Goal: Transaction & Acquisition: Subscribe to service/newsletter

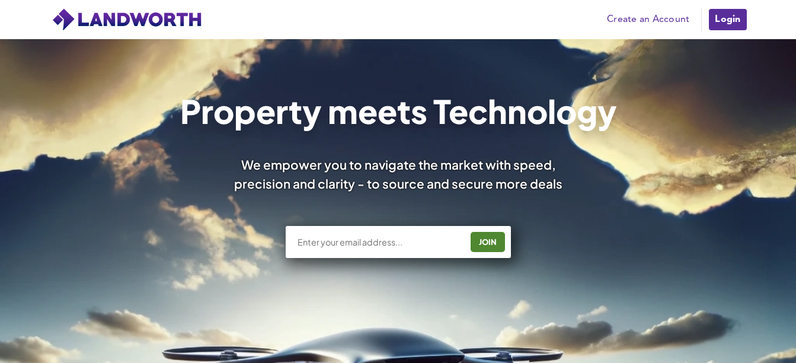
click at [391, 247] on input "text" at bounding box center [379, 242] width 165 height 12
type input "mchittineni21@gmail.com"
click at [480, 243] on div "JOIN" at bounding box center [487, 241] width 27 height 19
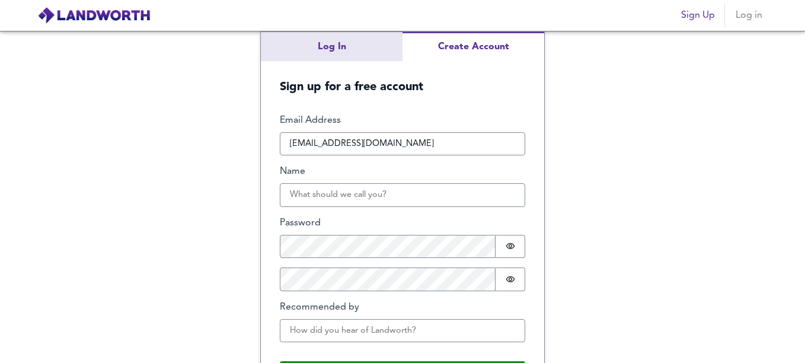
click at [341, 53] on div "Log In Create Account Sign up for a free account Email Address mchittineni21@gm…" at bounding box center [402, 197] width 805 height 332
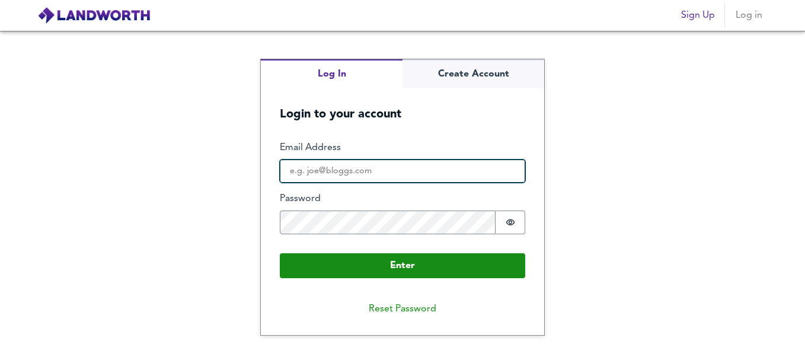
click at [351, 160] on input "Email Address" at bounding box center [403, 172] width 246 height 24
click at [343, 168] on input "mchittineni21@gmail.com" at bounding box center [403, 172] width 246 height 24
type input "mchittineni2104@gmail.com"
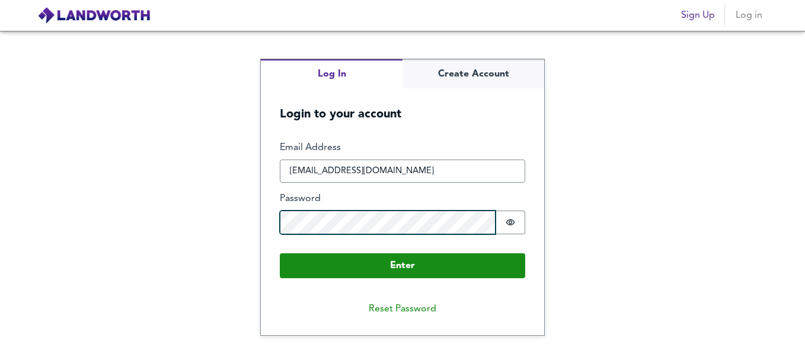
click at [280, 253] on button "Enter" at bounding box center [403, 265] width 246 height 25
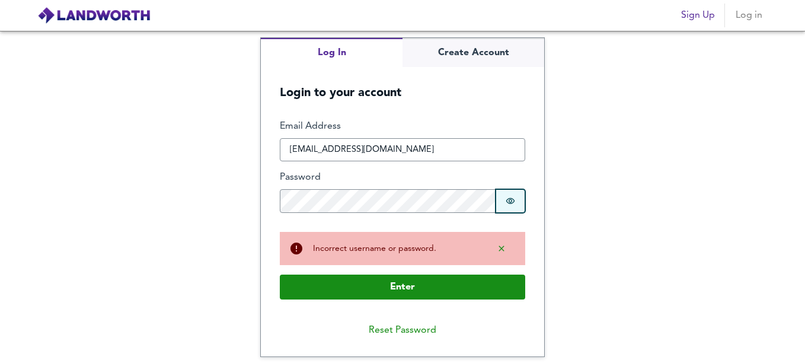
click at [514, 201] on icon "Show password" at bounding box center [510, 201] width 9 height 6
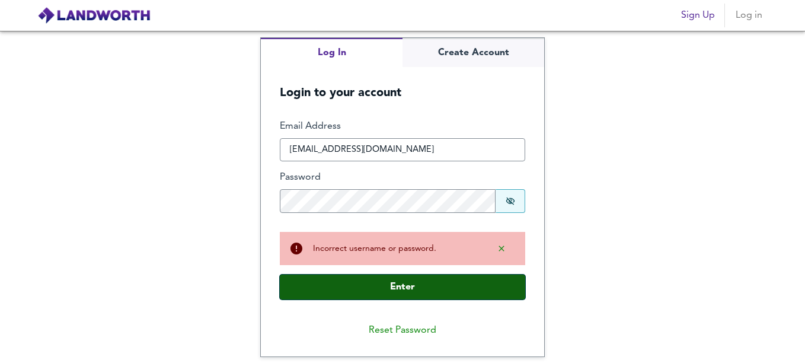
click at [428, 288] on button "Enter" at bounding box center [403, 287] width 246 height 25
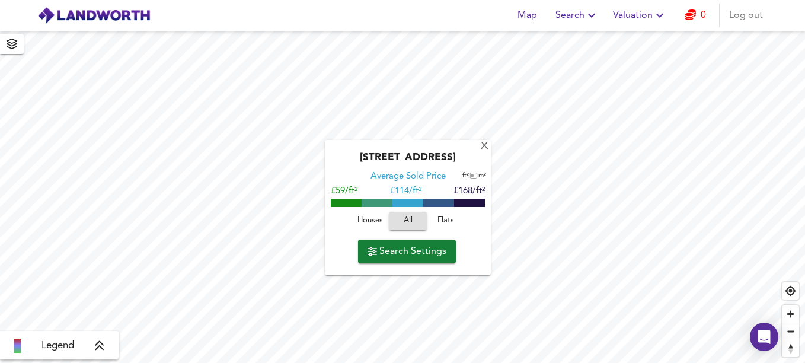
click at [479, 146] on div "[GEOGRAPHIC_DATA] Average Sold Price ft² m² £59/ft² £ 114/ft² £168/ft² Houses A…" at bounding box center [408, 207] width 166 height 135
click at [484, 146] on div "X" at bounding box center [485, 146] width 10 height 11
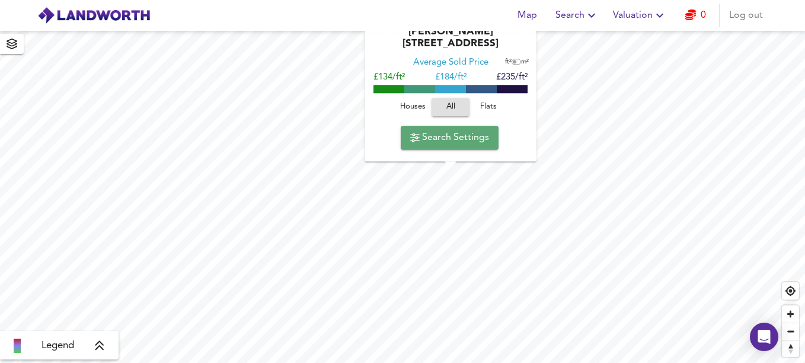
click at [441, 132] on span "Search Settings" at bounding box center [449, 137] width 79 height 17
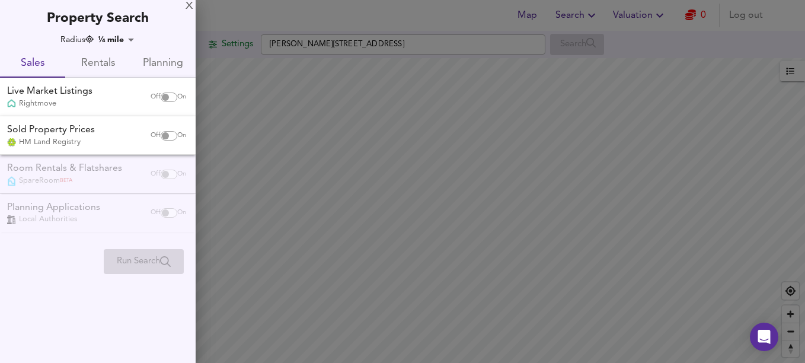
click at [102, 137] on div "Sold Property Prices HM Land Registry" at bounding box center [72, 135] width 141 height 24
checkbox input "true"
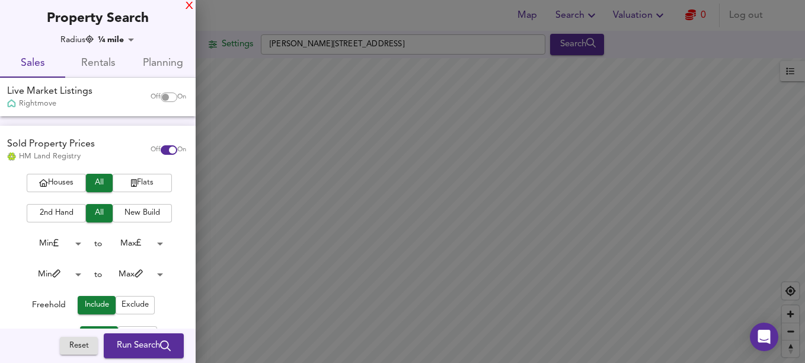
click at [190, 4] on div "X" at bounding box center [190, 6] width 8 height 8
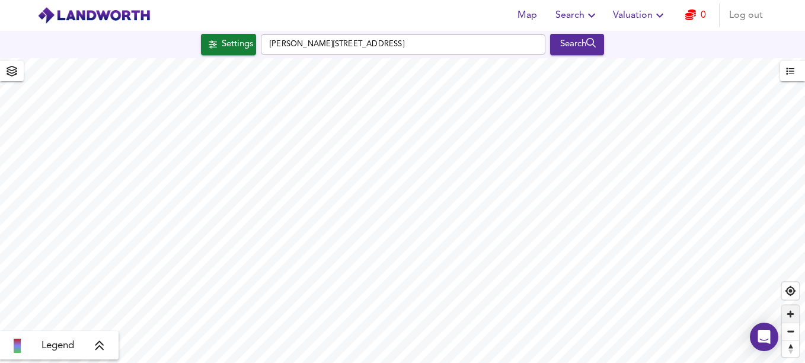
click at [792, 314] on span "Zoom in" at bounding box center [790, 313] width 17 height 17
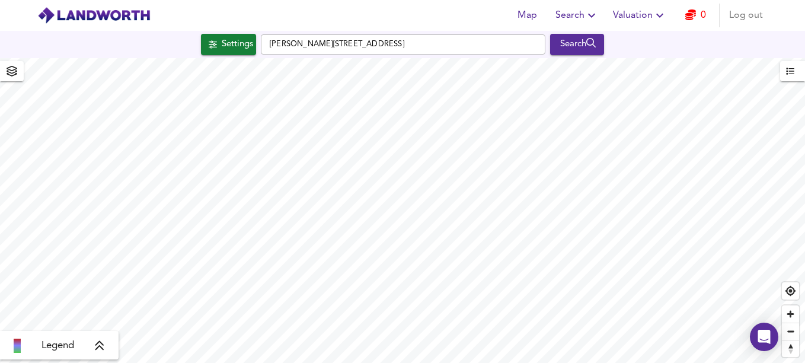
click at [428, 362] on html "Map Search Valuation 0 Log out Settings Swinster Lane, DN40 3NR Search Legend U…" at bounding box center [402, 181] width 805 height 363
click at [783, 314] on span "Zoom in" at bounding box center [790, 313] width 17 height 17
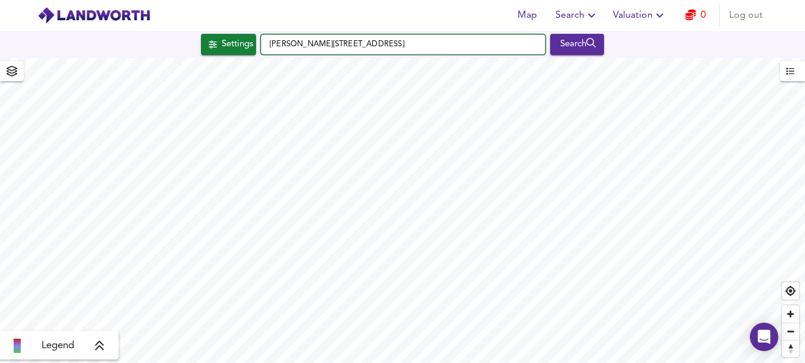
click at [407, 43] on input "Swinster Lane, DN40 3NR" at bounding box center [403, 44] width 285 height 20
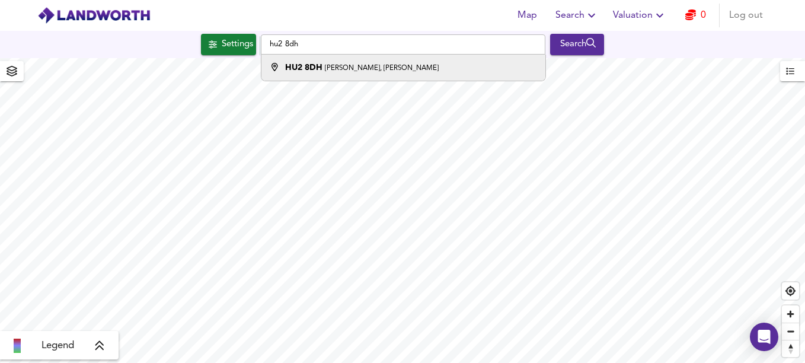
click at [405, 72] on div "HU2 8DH John St, Hull" at bounding box center [400, 68] width 272 height 12
type input "John St, Hull HU2 8DH"
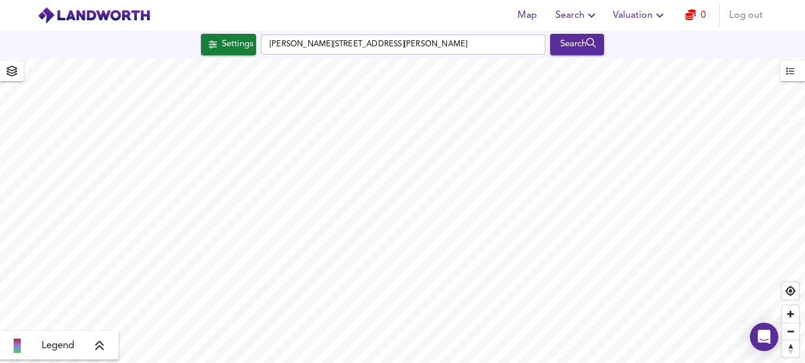
checkbox input "false"
checkbox input "true"
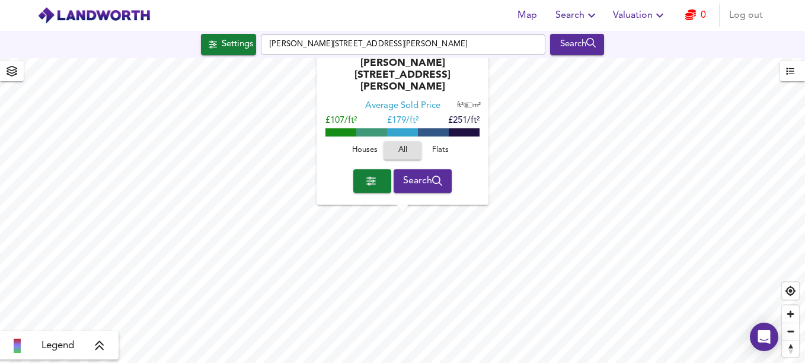
click at [377, 180] on span "button" at bounding box center [372, 181] width 19 height 17
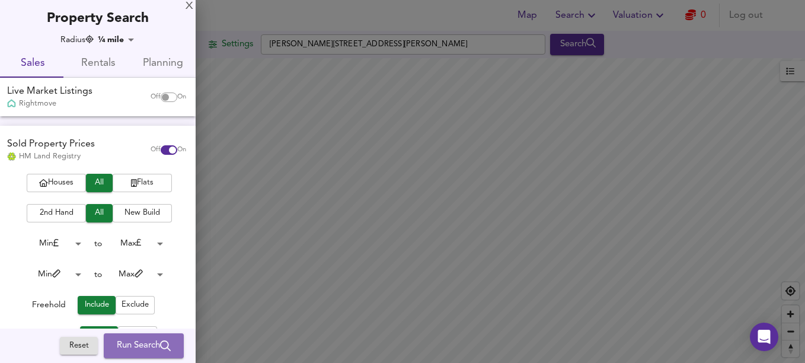
click at [117, 342] on span "Run Search" at bounding box center [144, 345] width 54 height 15
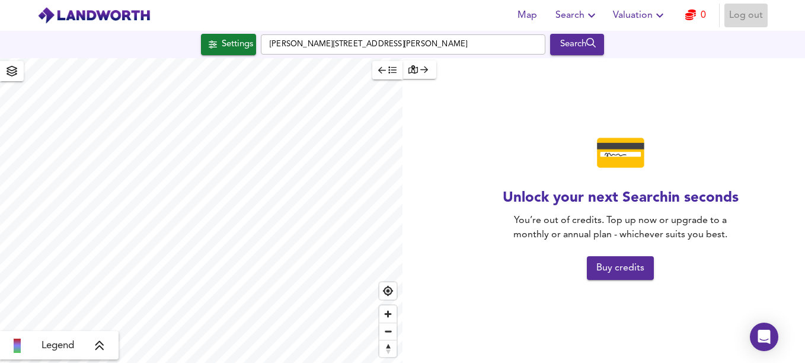
click at [754, 13] on span "Log out" at bounding box center [746, 15] width 34 height 17
